Goal: Task Accomplishment & Management: Use online tool/utility

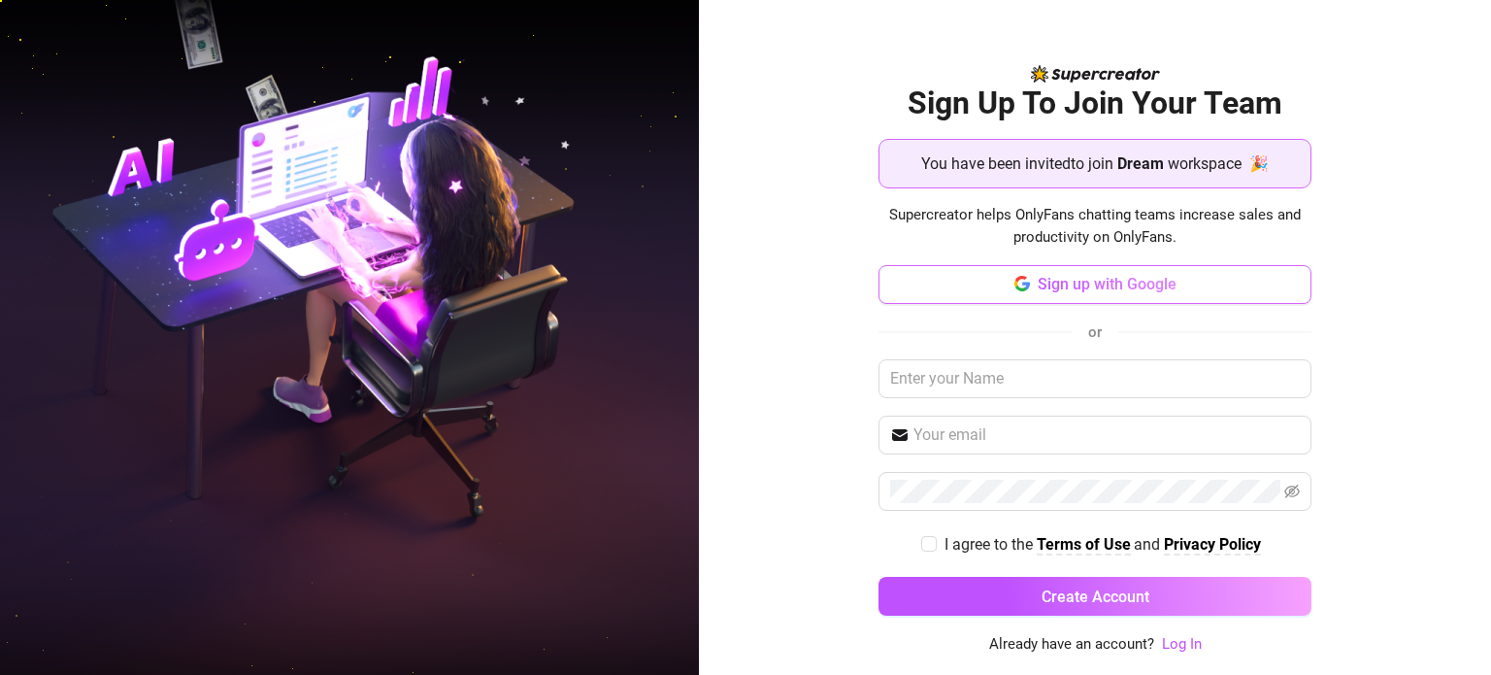
drag, startPoint x: 1083, startPoint y: 286, endPoint x: 1091, endPoint y: 293, distance: 10.3
click at [1083, 285] on span "Sign up with Google" at bounding box center [1107, 284] width 139 height 18
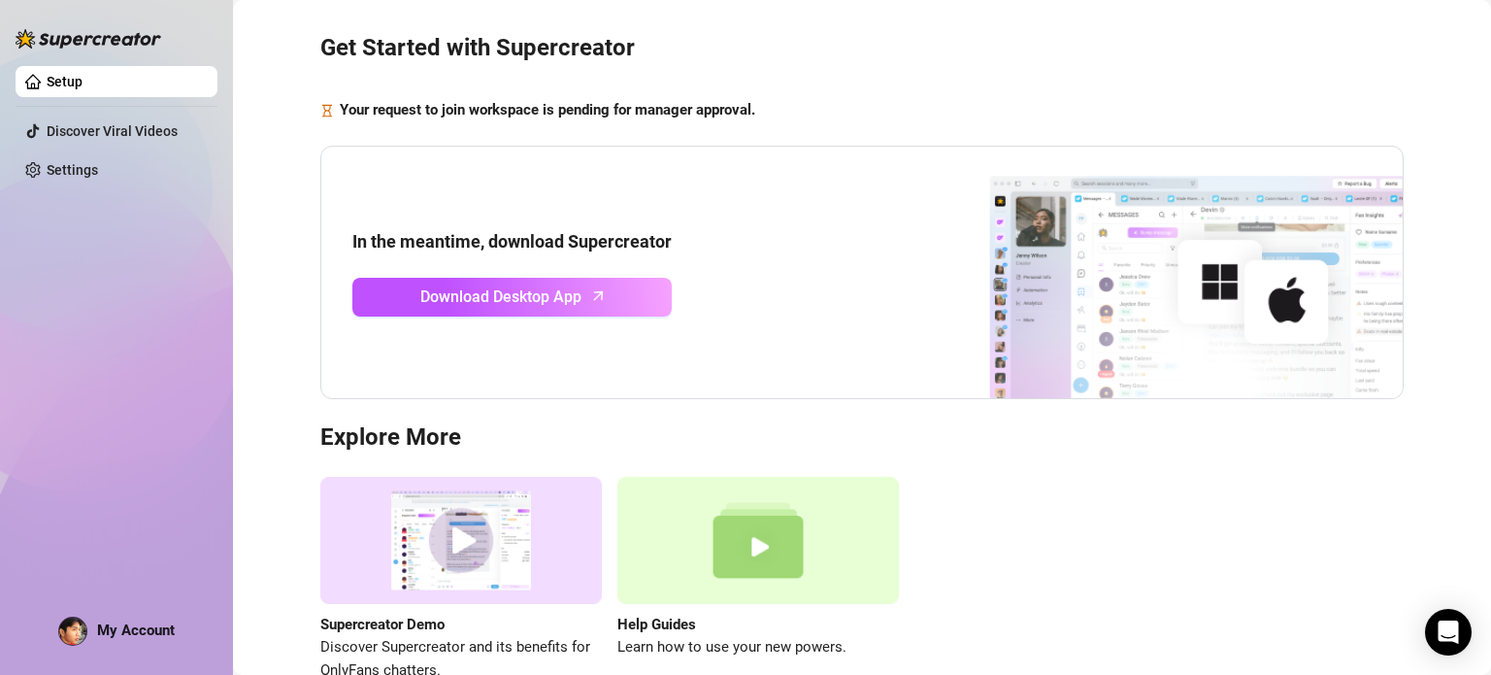
scroll to position [64, 0]
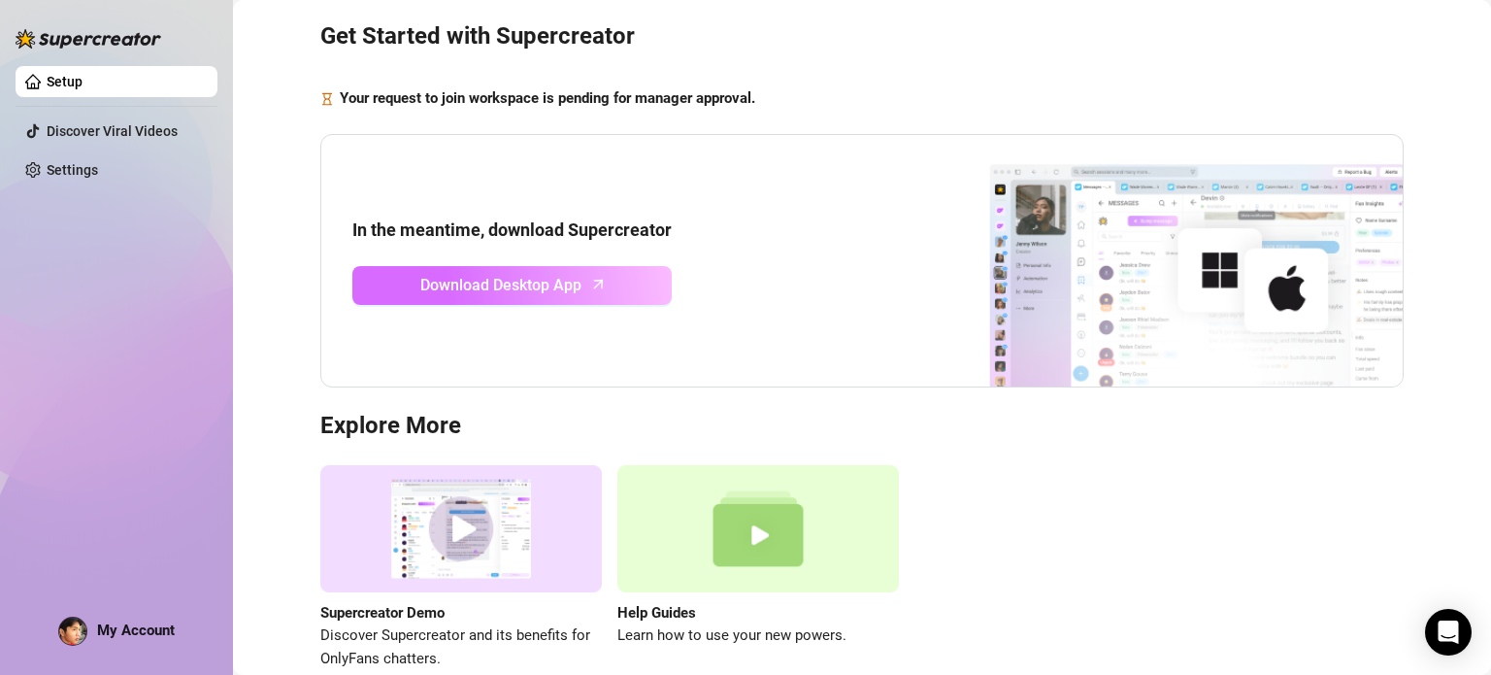
click at [535, 288] on span "Download Desktop App" at bounding box center [500, 285] width 161 height 24
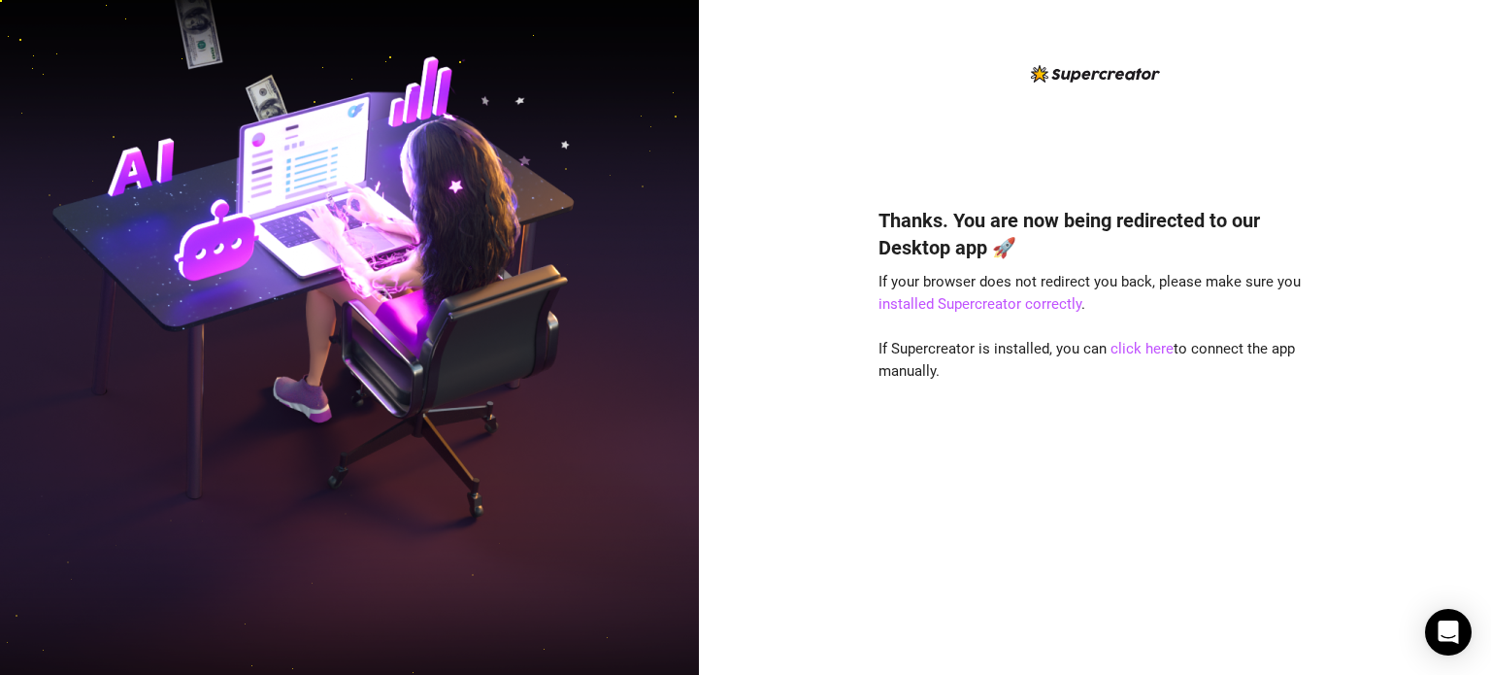
click at [982, 525] on div "Thanks. You are now being redirected to our Desktop app 🚀 If your browser does …" at bounding box center [1094, 412] width 433 height 463
